Goal: Task Accomplishment & Management: Manage account settings

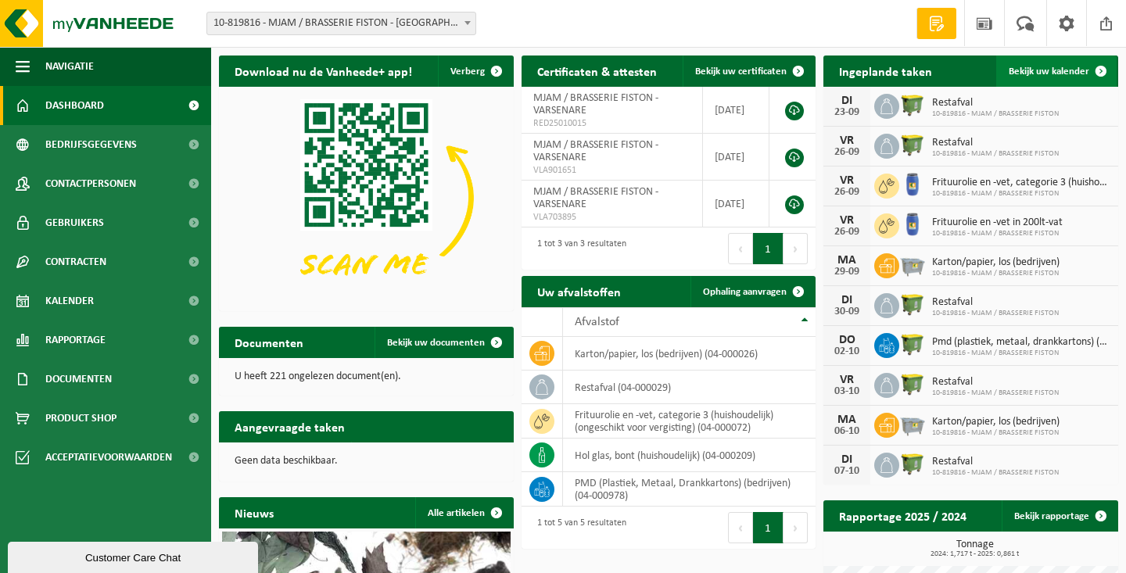
click at [1073, 72] on span "Bekijk uw kalender" at bounding box center [1049, 71] width 81 height 10
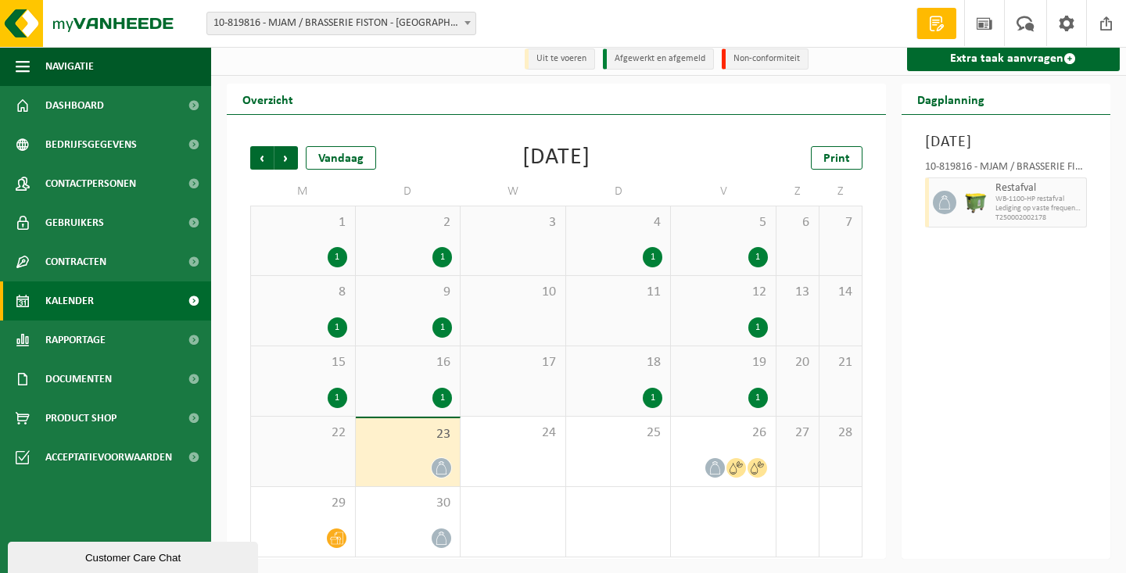
scroll to position [5, 0]
click at [996, 213] on span "Lediging op vaste frequentie" at bounding box center [1040, 208] width 88 height 9
click at [719, 448] on div "26" at bounding box center [723, 452] width 105 height 70
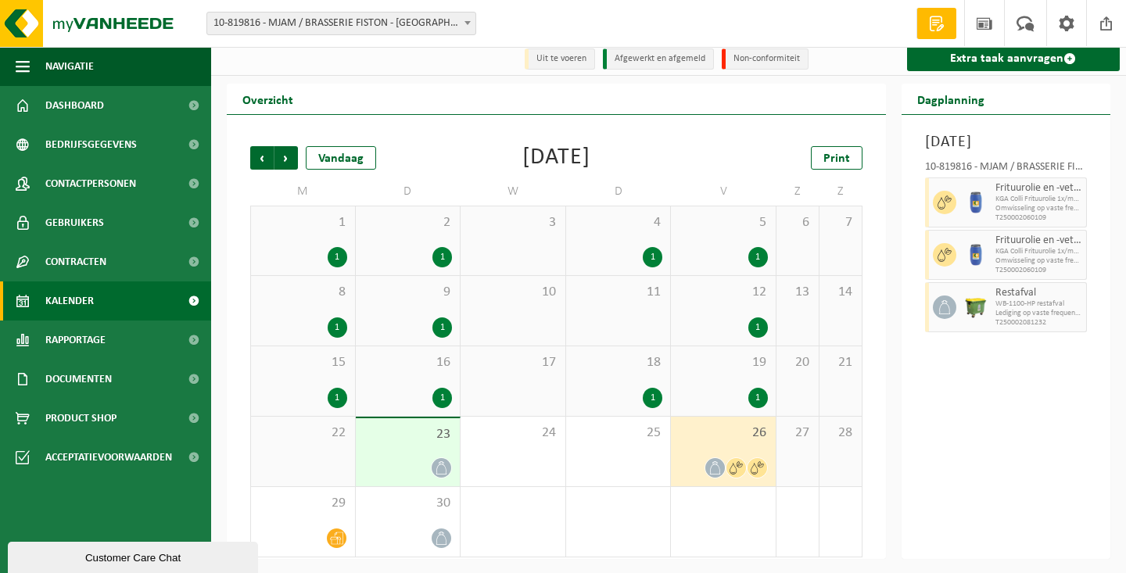
click at [436, 451] on div "23" at bounding box center [408, 452] width 105 height 68
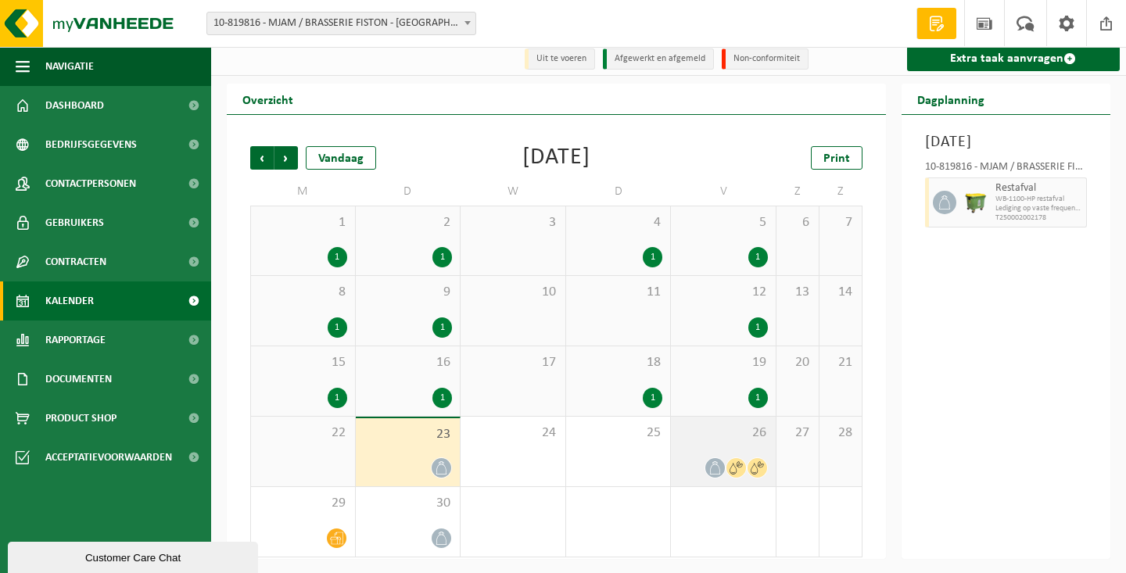
click at [730, 450] on div "26" at bounding box center [723, 452] width 105 height 70
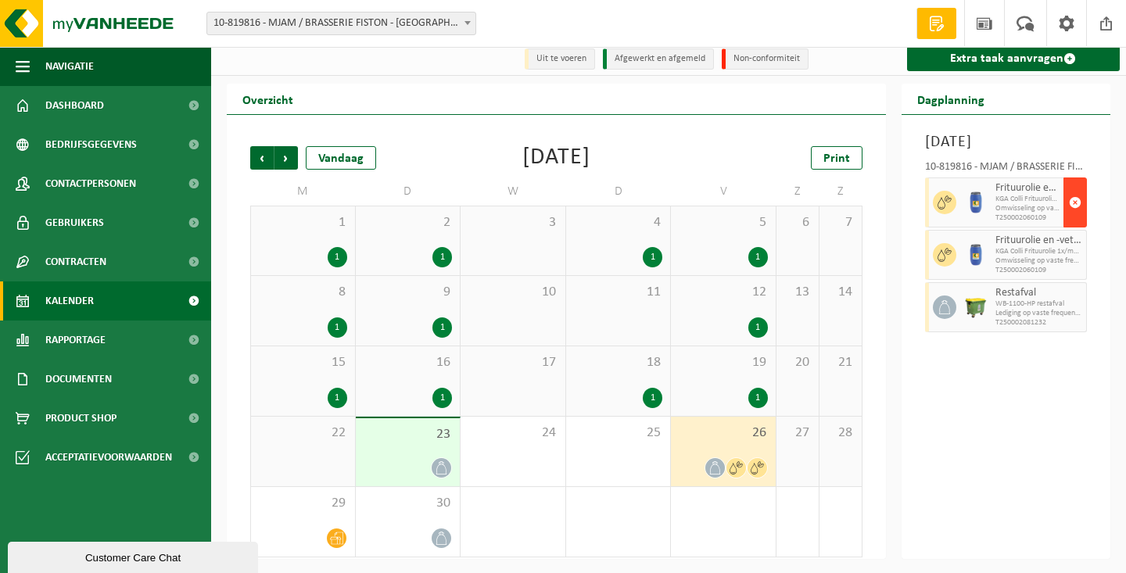
click at [1078, 218] on span "button" at bounding box center [1075, 202] width 13 height 31
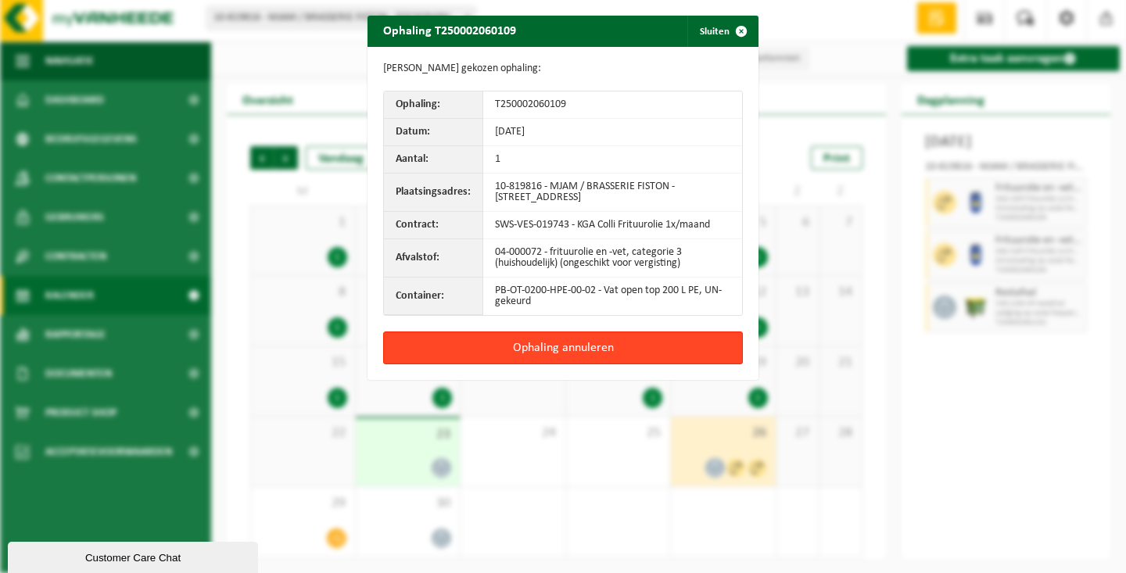
click at [656, 339] on button "Ophaling annuleren" at bounding box center [563, 348] width 360 height 33
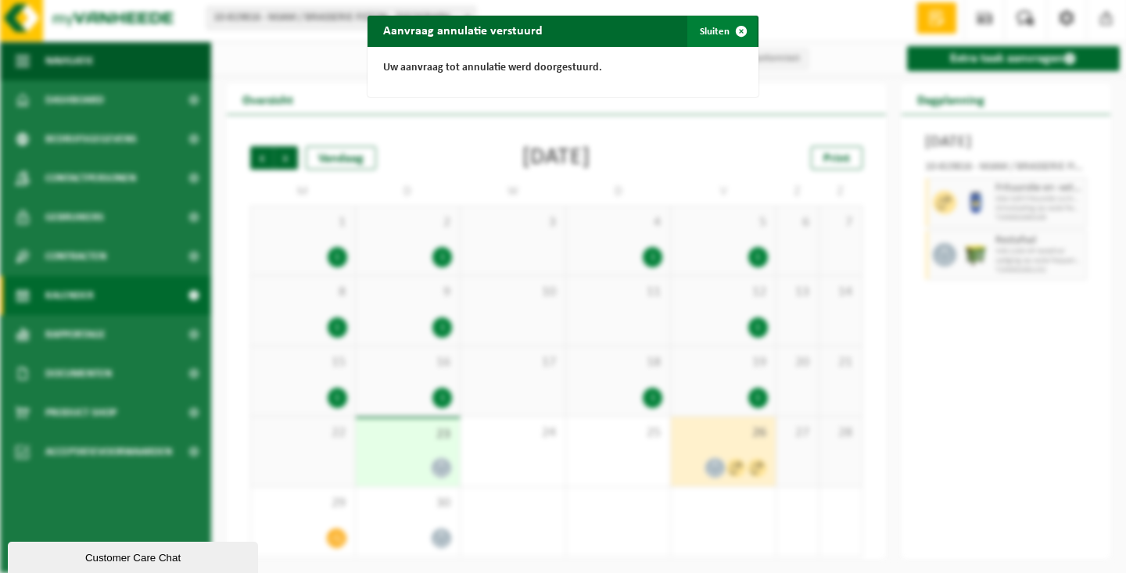
click at [741, 32] on span "button" at bounding box center [741, 31] width 31 height 31
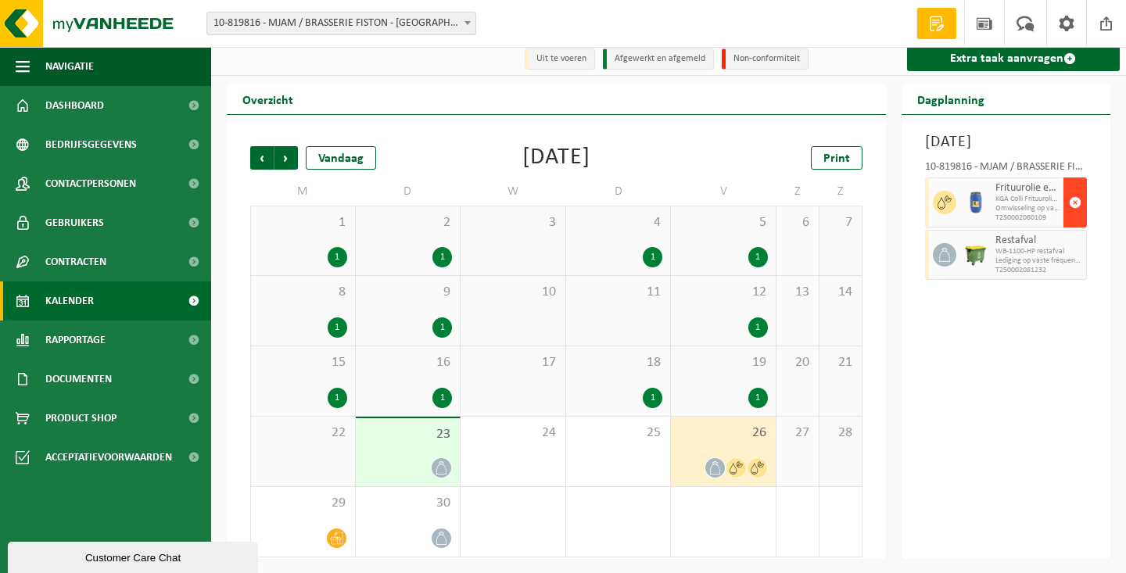
click at [1068, 226] on button "button" at bounding box center [1075, 203] width 23 height 50
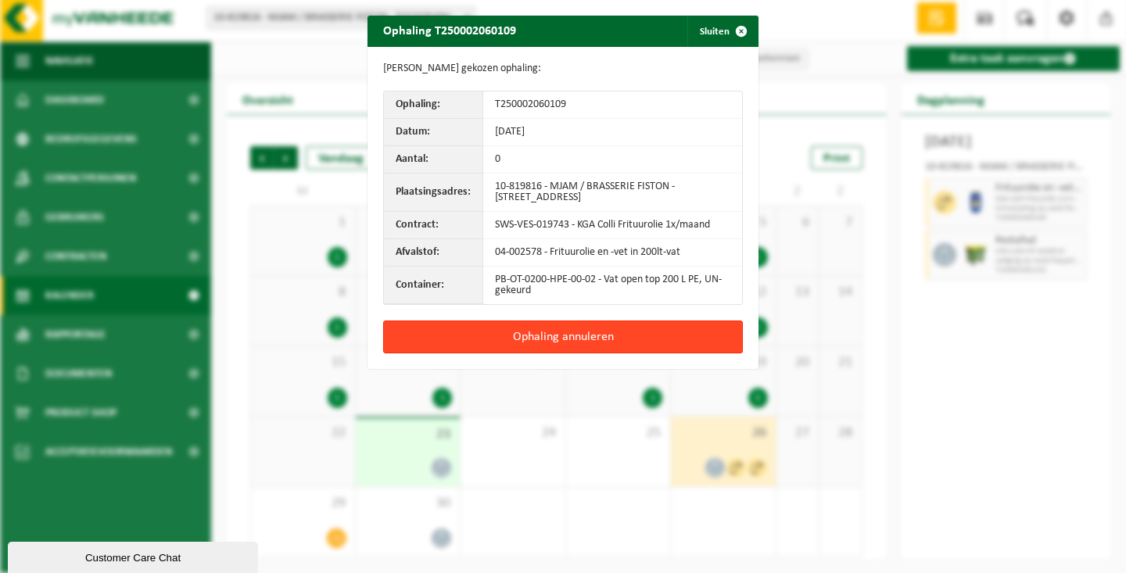
click at [637, 336] on button "Ophaling annuleren" at bounding box center [563, 337] width 360 height 33
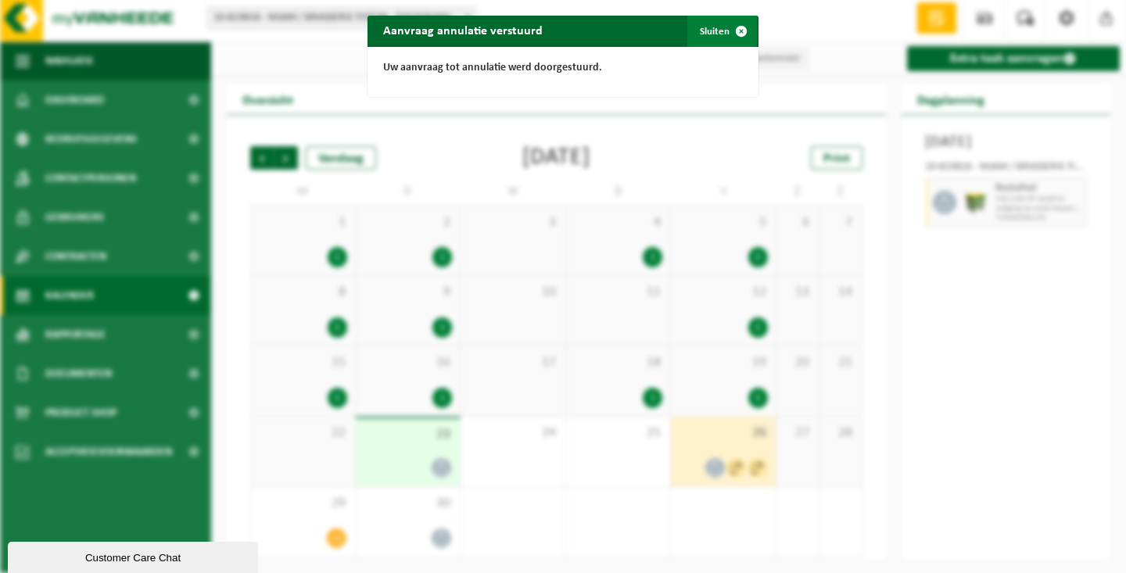
click at [738, 31] on span "button" at bounding box center [741, 31] width 31 height 31
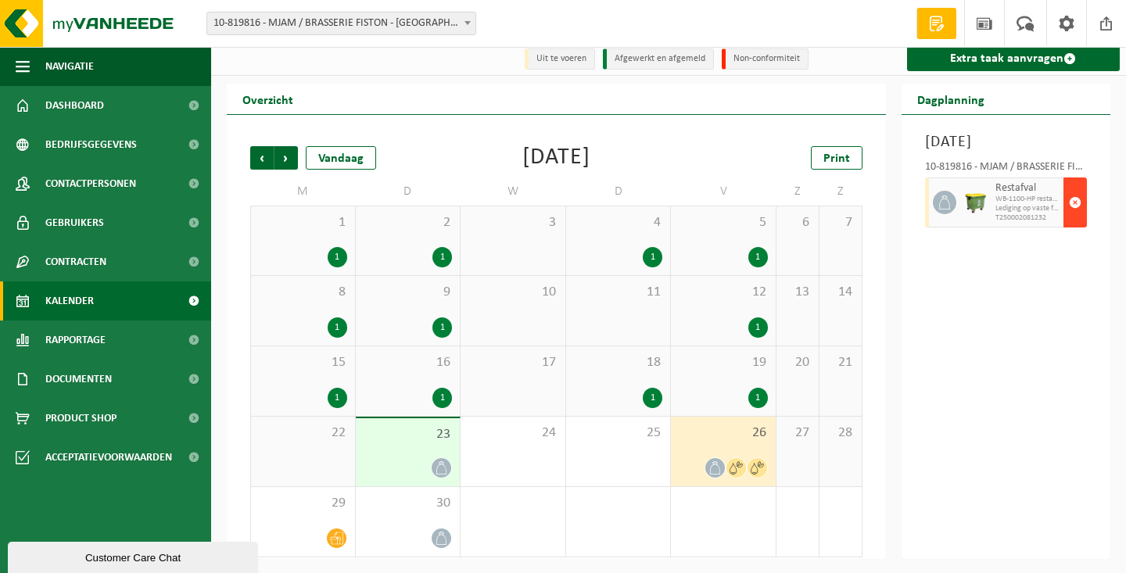
click at [1076, 215] on span "button" at bounding box center [1075, 202] width 13 height 31
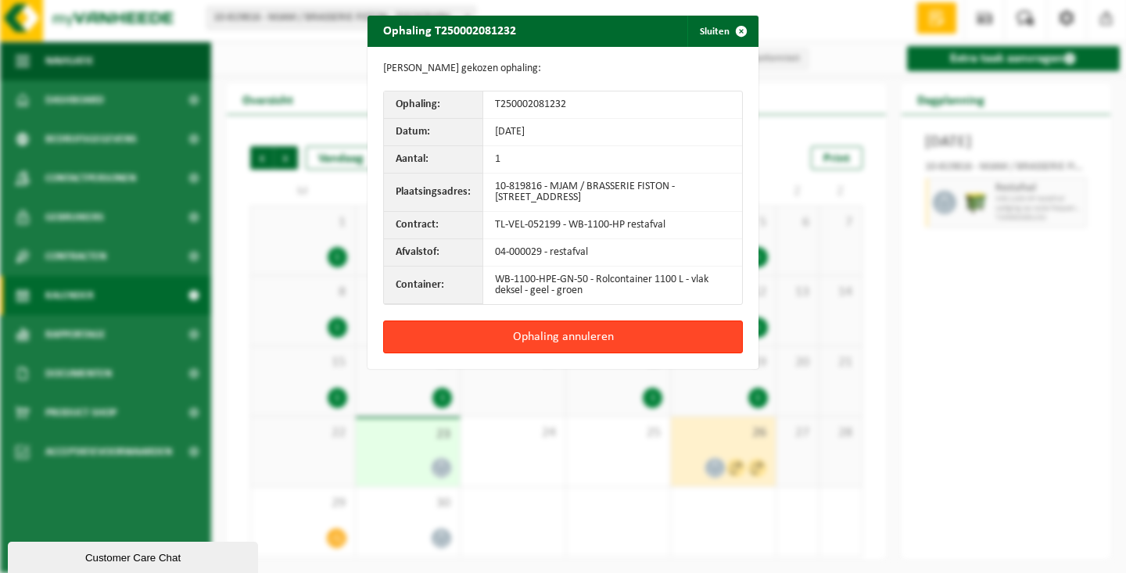
click at [640, 335] on button "Ophaling annuleren" at bounding box center [563, 337] width 360 height 33
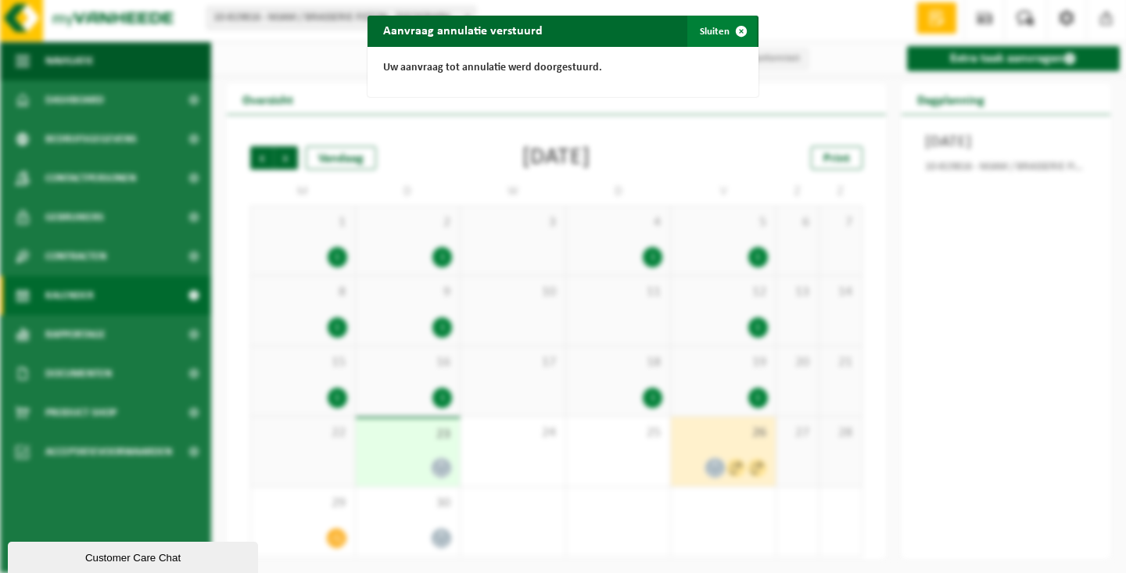
click at [743, 33] on span "button" at bounding box center [741, 31] width 31 height 31
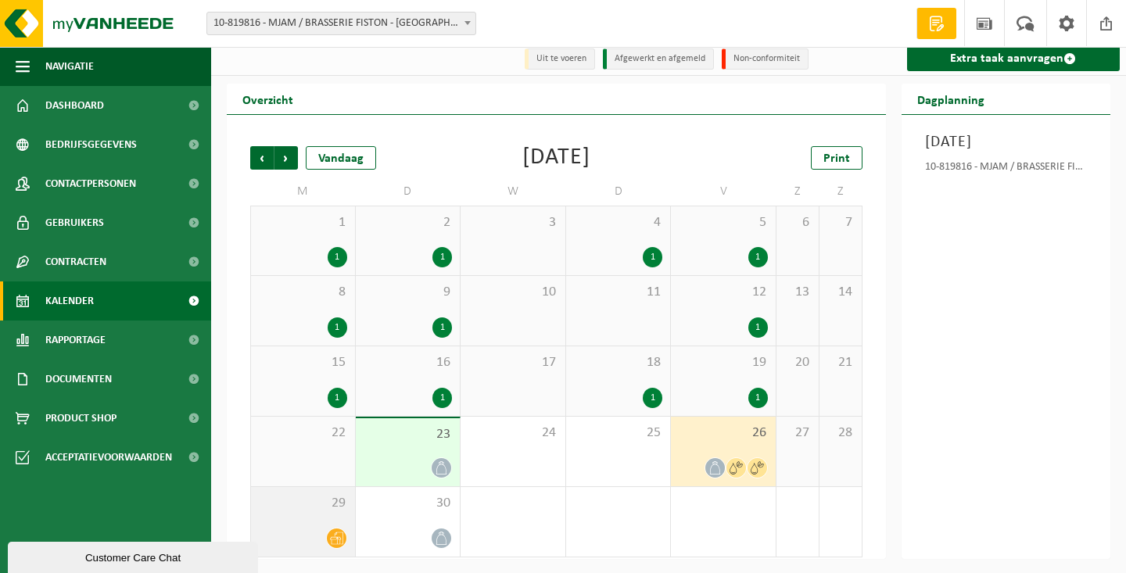
click at [331, 515] on div "29" at bounding box center [303, 522] width 104 height 70
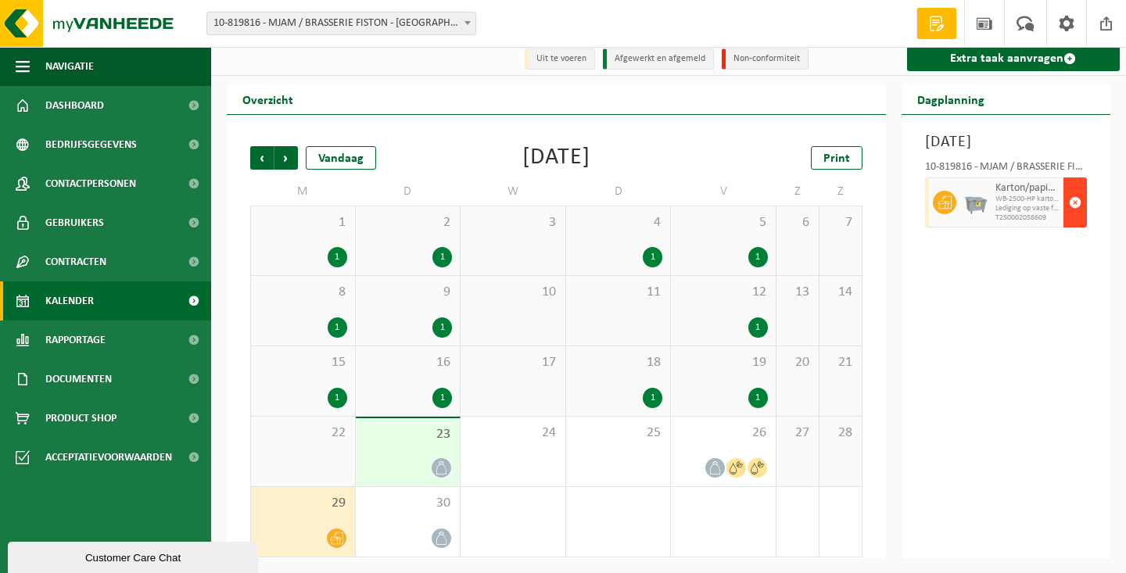
click at [1077, 218] on span "button" at bounding box center [1075, 202] width 13 height 31
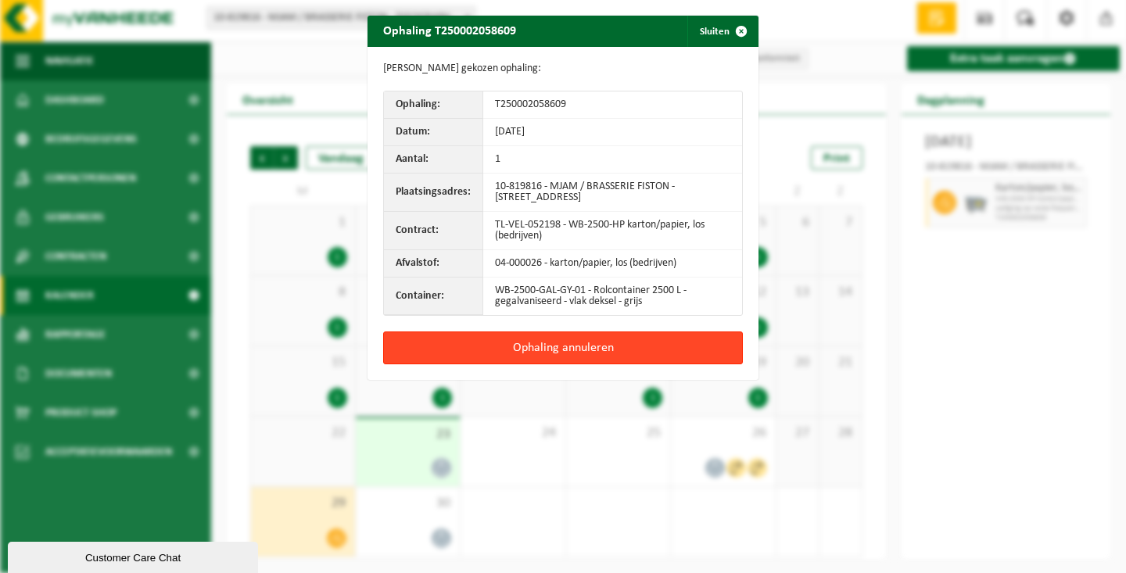
click at [604, 343] on button "Ophaling annuleren" at bounding box center [563, 348] width 360 height 33
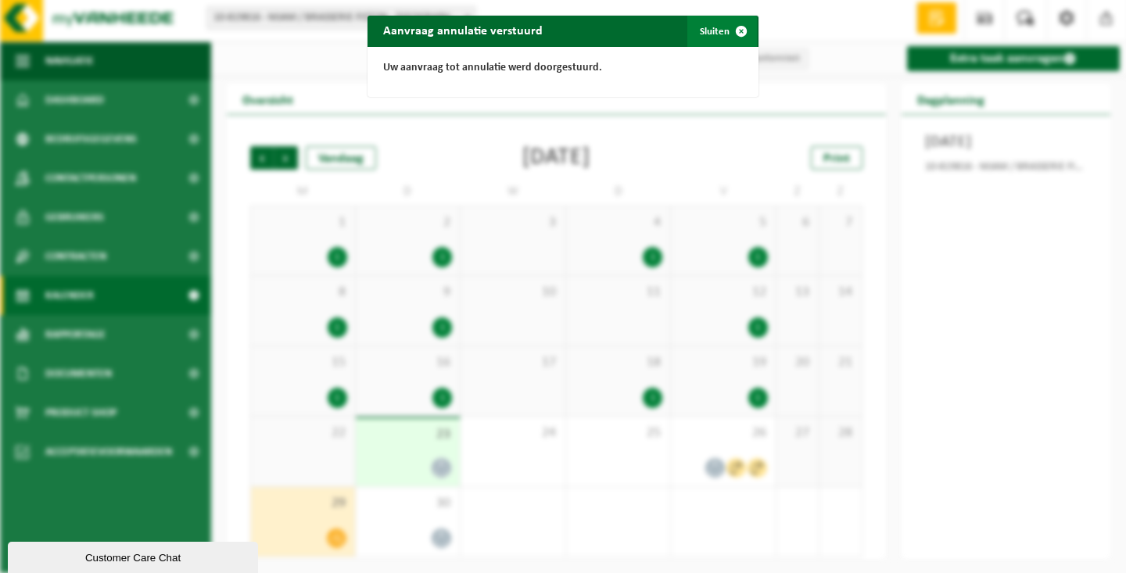
click at [741, 30] on span "button" at bounding box center [741, 31] width 31 height 31
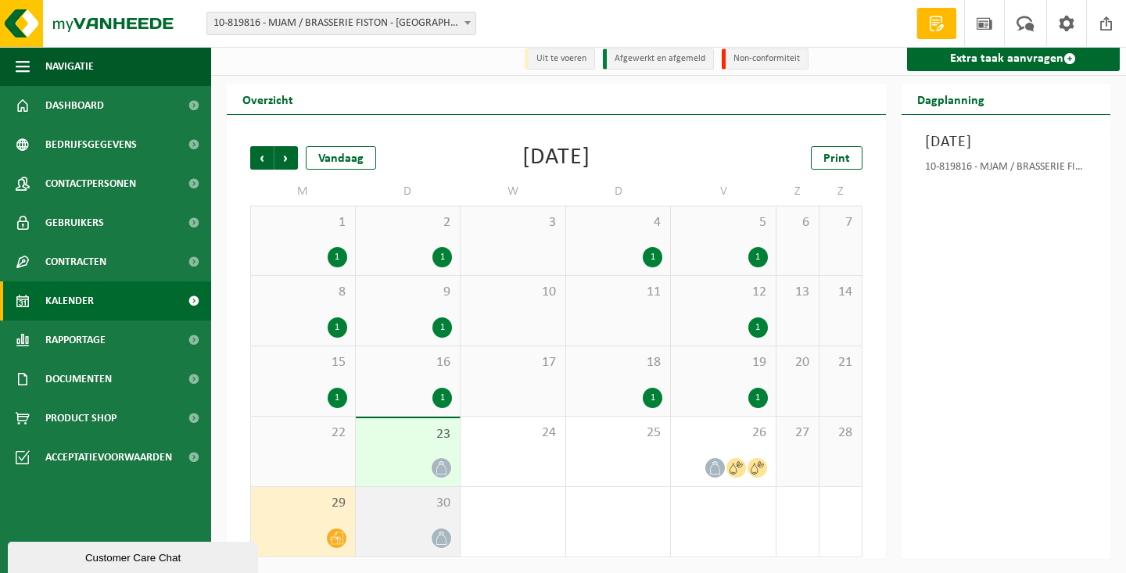
click at [426, 511] on span "30" at bounding box center [408, 503] width 89 height 17
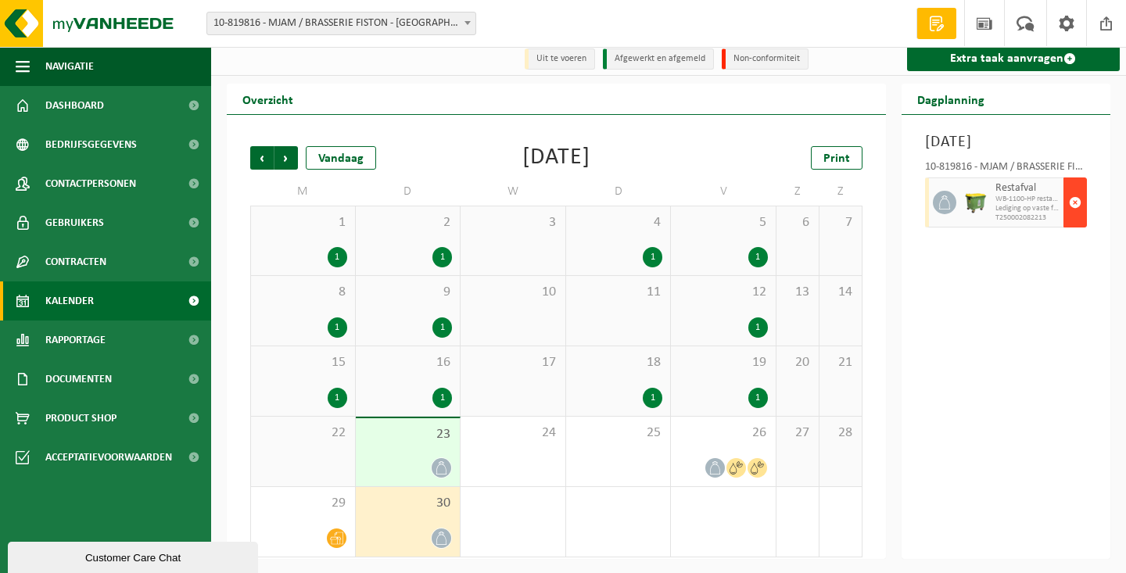
click at [1070, 214] on span "button" at bounding box center [1075, 202] width 13 height 31
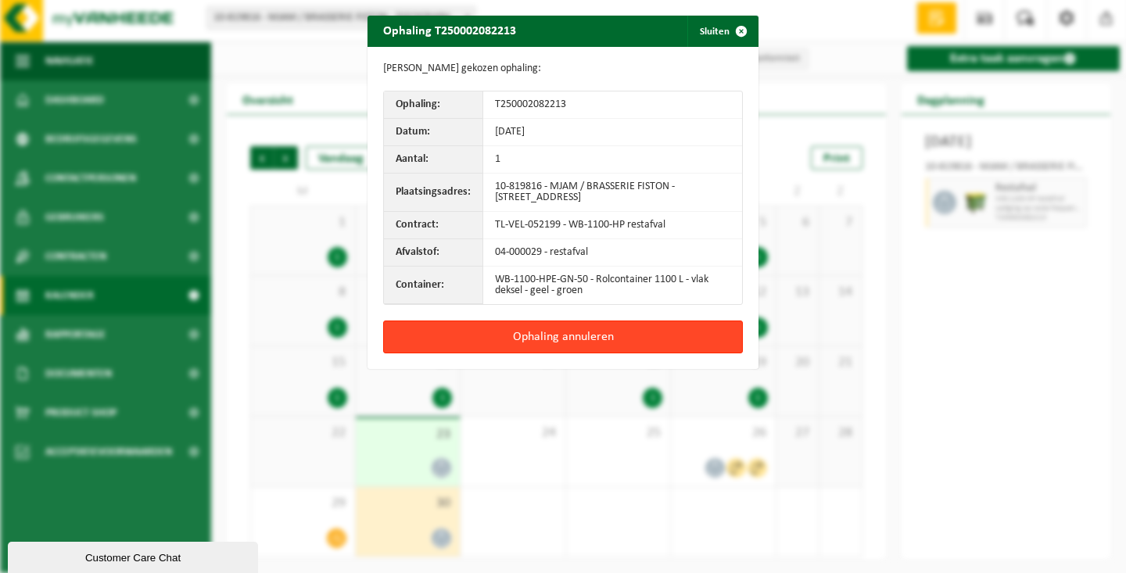
click at [619, 327] on button "Ophaling annuleren" at bounding box center [563, 337] width 360 height 33
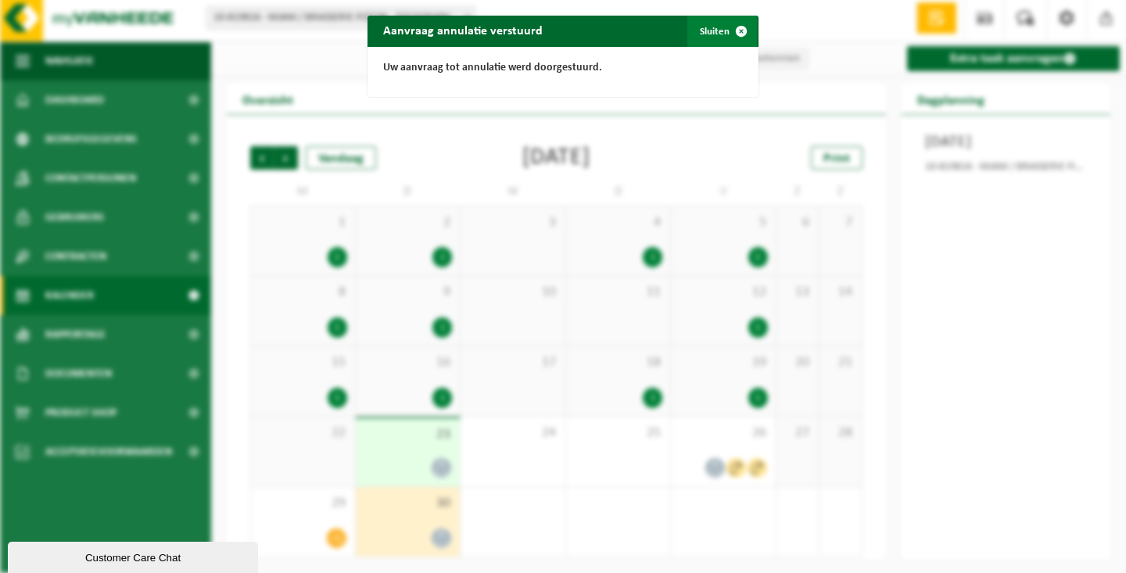
click at [742, 32] on span "button" at bounding box center [741, 31] width 31 height 31
